Goal: Task Accomplishment & Management: Use online tool/utility

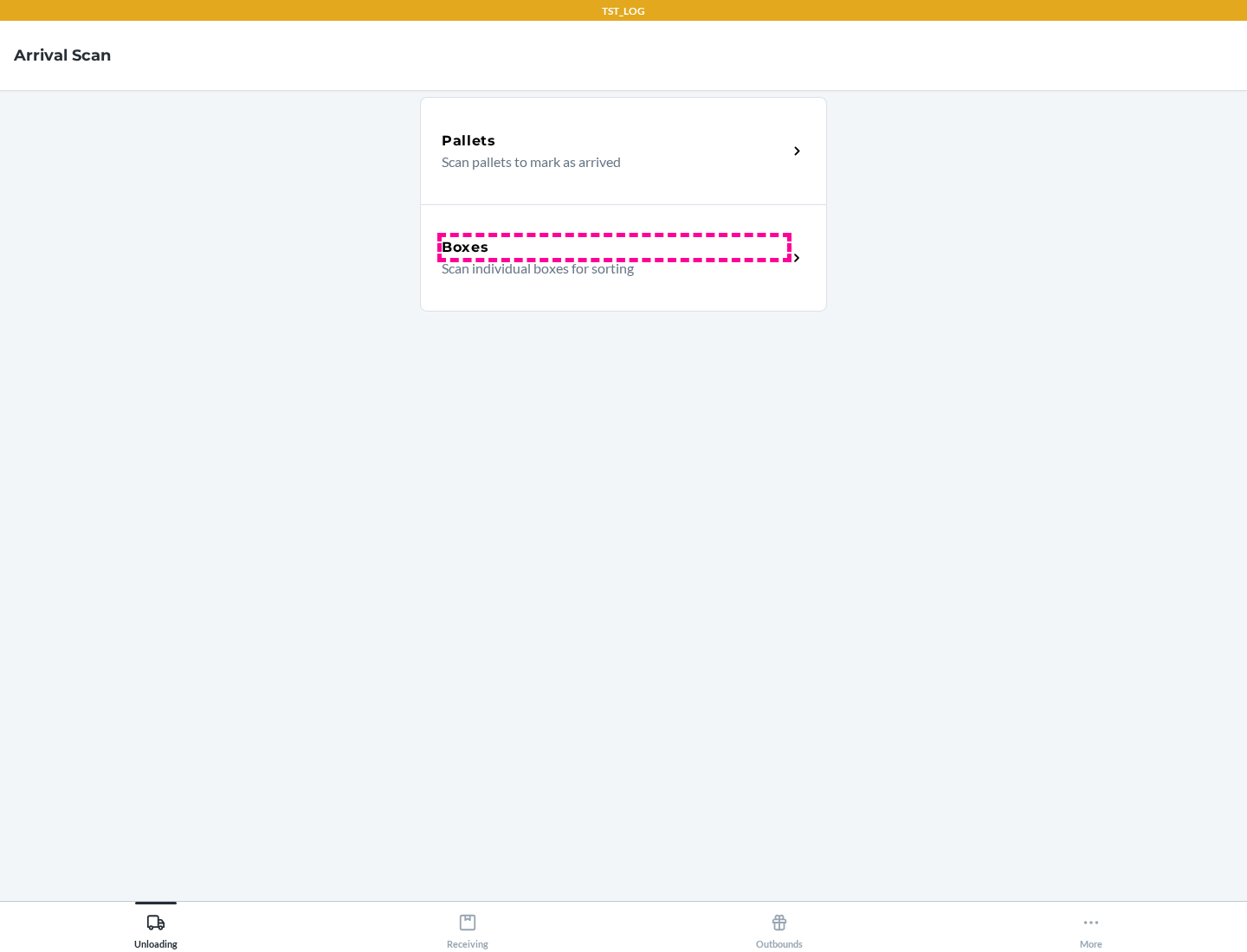
click at [614, 248] on div "Boxes" at bounding box center [614, 247] width 346 height 21
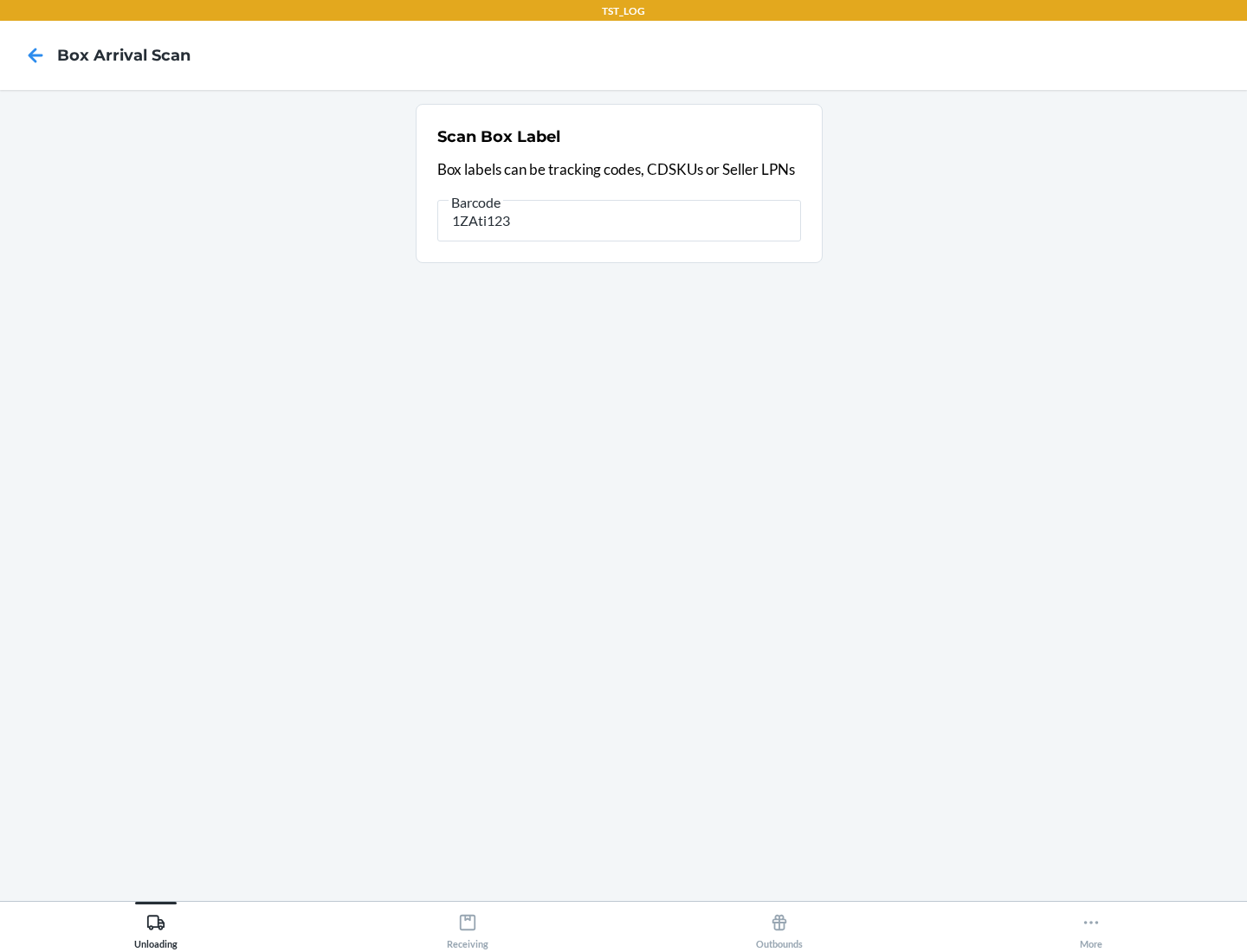
type input "1ZAti123"
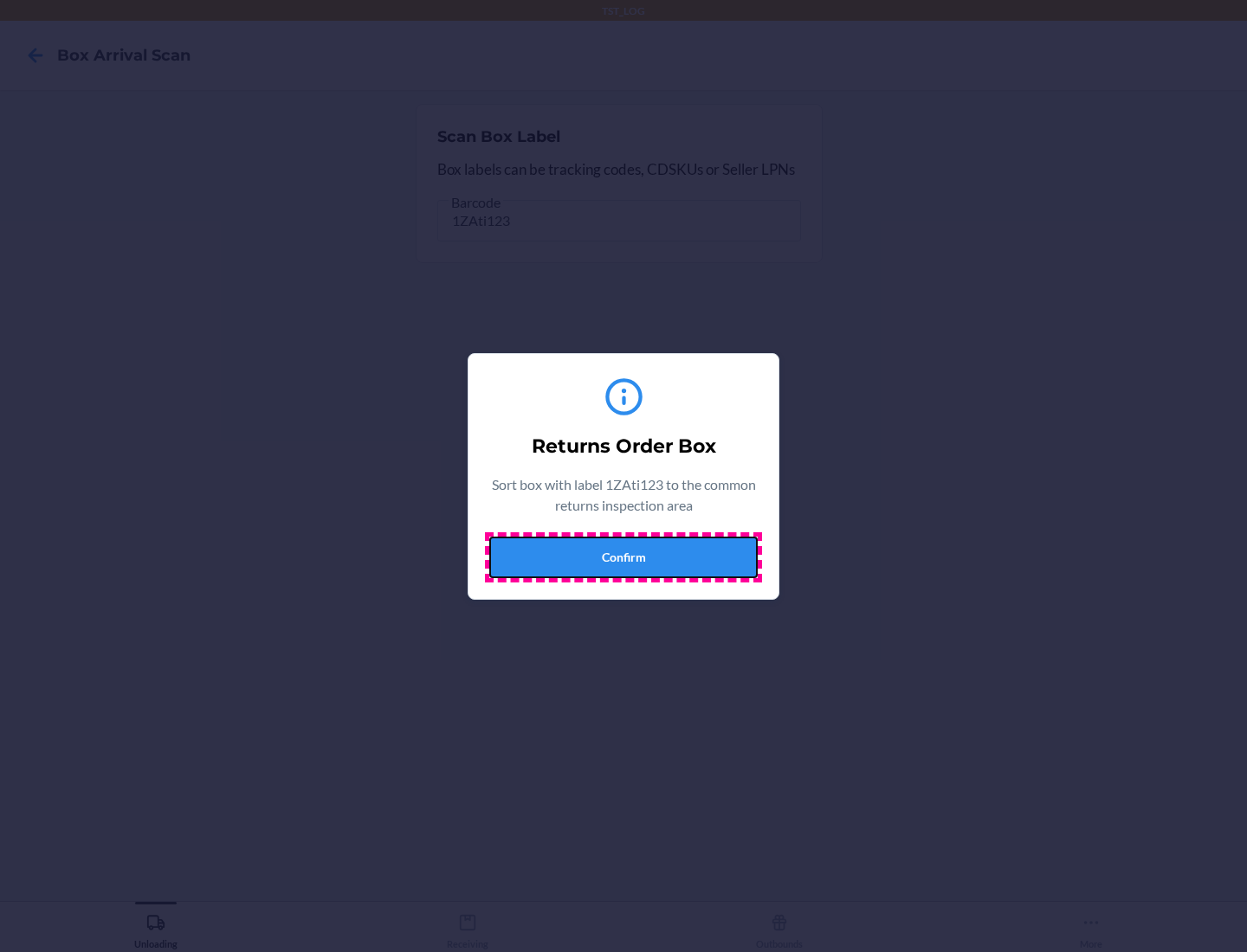
click at [624, 557] on button "Confirm" at bounding box center [624, 558] width 269 height 41
